Goal: Task Accomplishment & Management: Complete application form

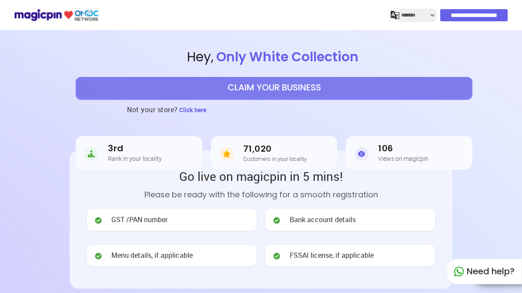
select select "*******"
click at [403, 88] on button "CLAIM YOUR BUSINESS" at bounding box center [274, 88] width 396 height 22
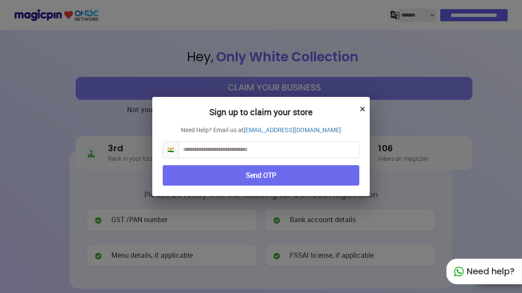
click at [276, 152] on input "text" at bounding box center [269, 150] width 180 height 16
type input "**********"
click at [273, 172] on button "Send OTP" at bounding box center [261, 175] width 196 height 20
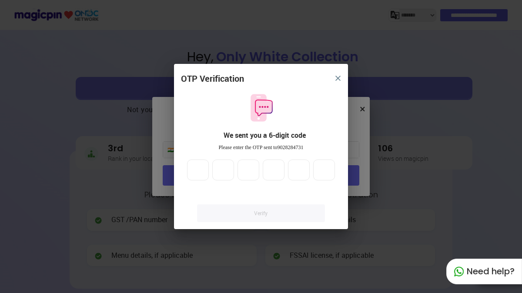
click at [261, 171] on div at bounding box center [260, 170] width 151 height 21
click at [190, 161] on input "number" at bounding box center [198, 170] width 22 height 21
type input "*"
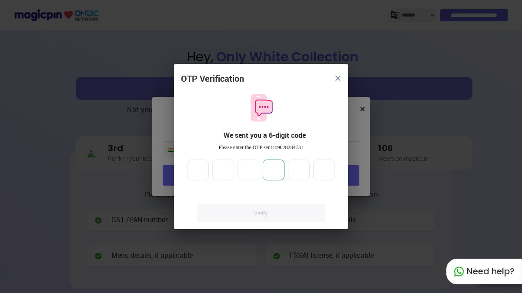
type input "*"
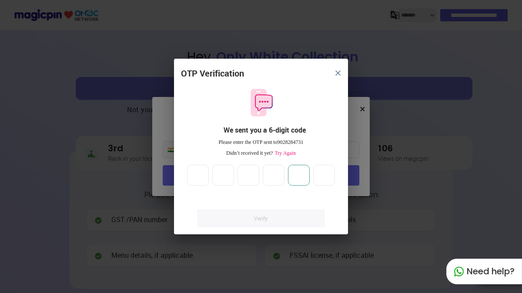
type input "*"
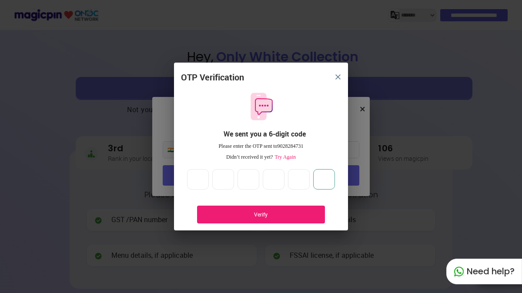
type input "*"
click at [227, 209] on div "Verify" at bounding box center [261, 215] width 128 height 18
